Goal: Task Accomplishment & Management: Complete application form

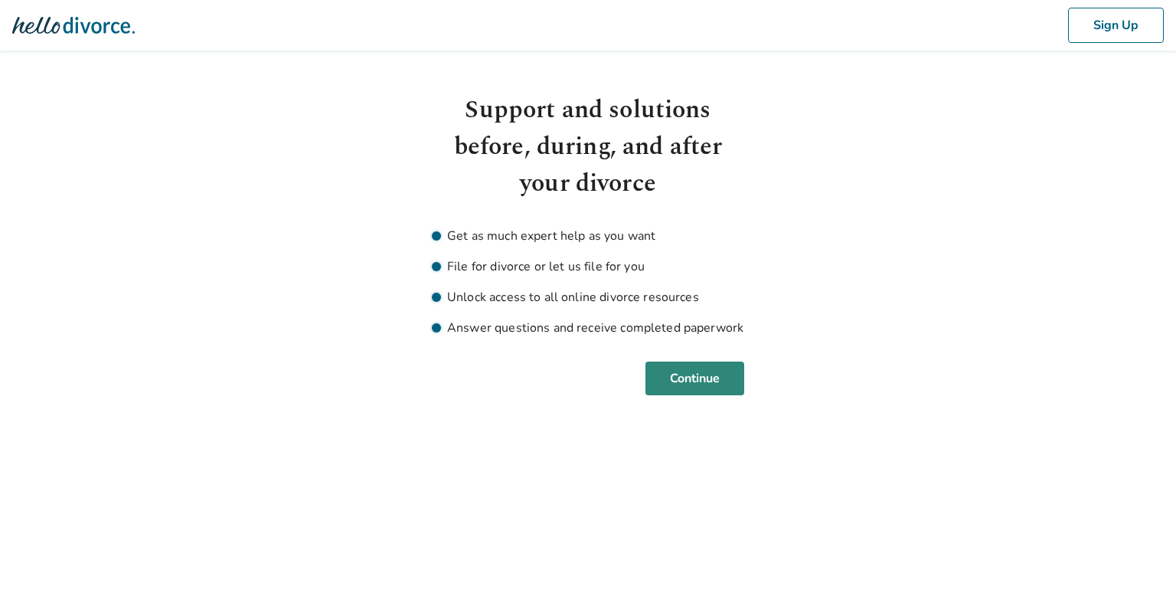
click at [721, 366] on button "Continue" at bounding box center [695, 378] width 99 height 34
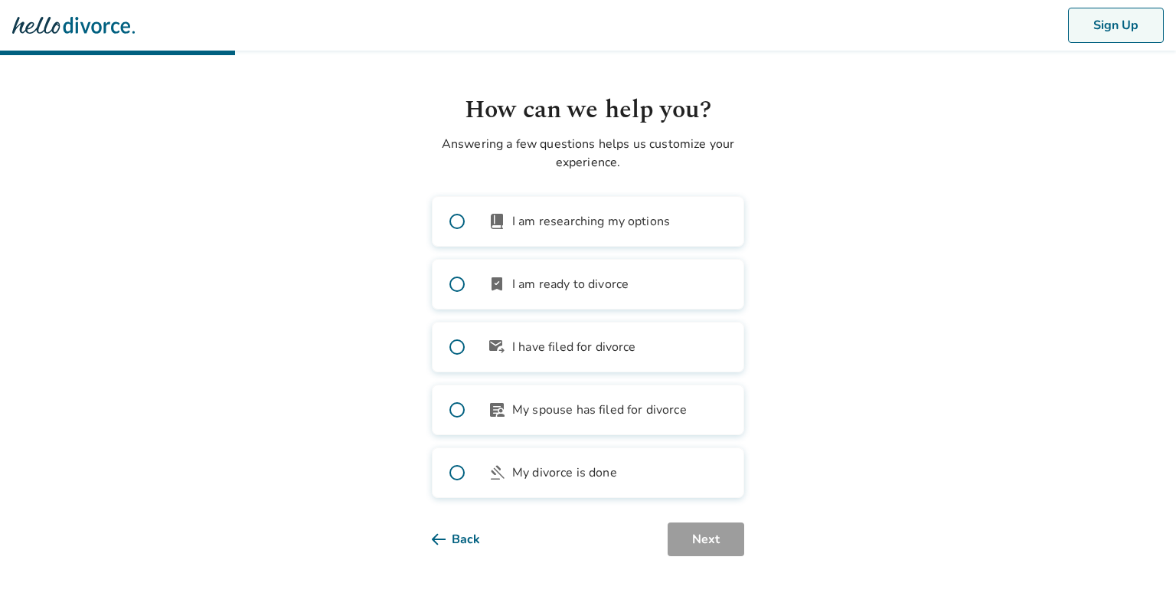
click at [1090, 25] on button "Sign Up" at bounding box center [1116, 25] width 96 height 35
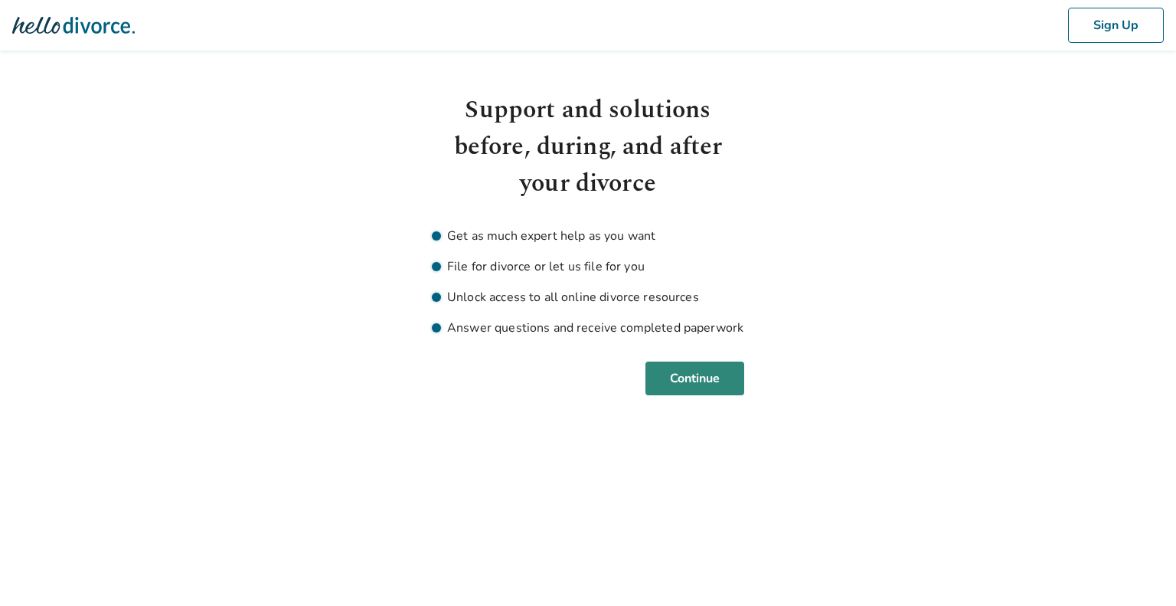
click at [688, 384] on button "Continue" at bounding box center [695, 378] width 99 height 34
